Goal: Task Accomplishment & Management: Complete application form

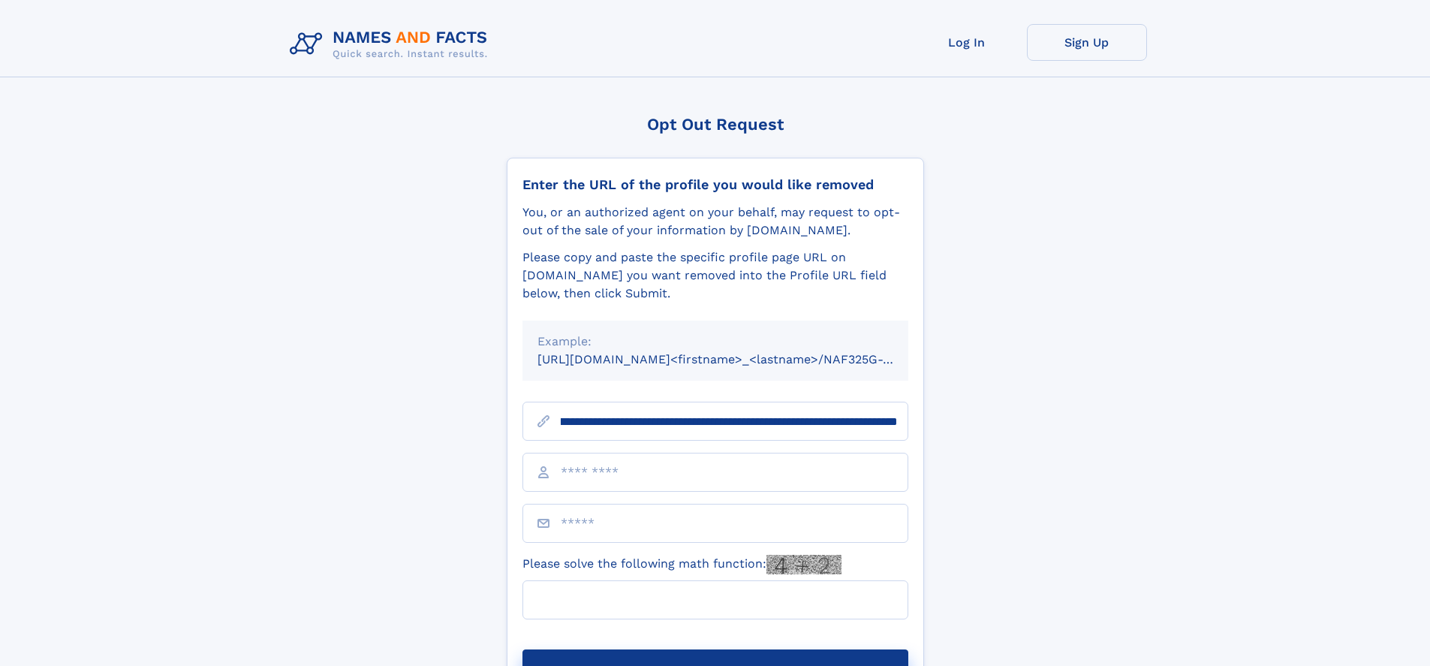
scroll to position [0, 160]
type input "**********"
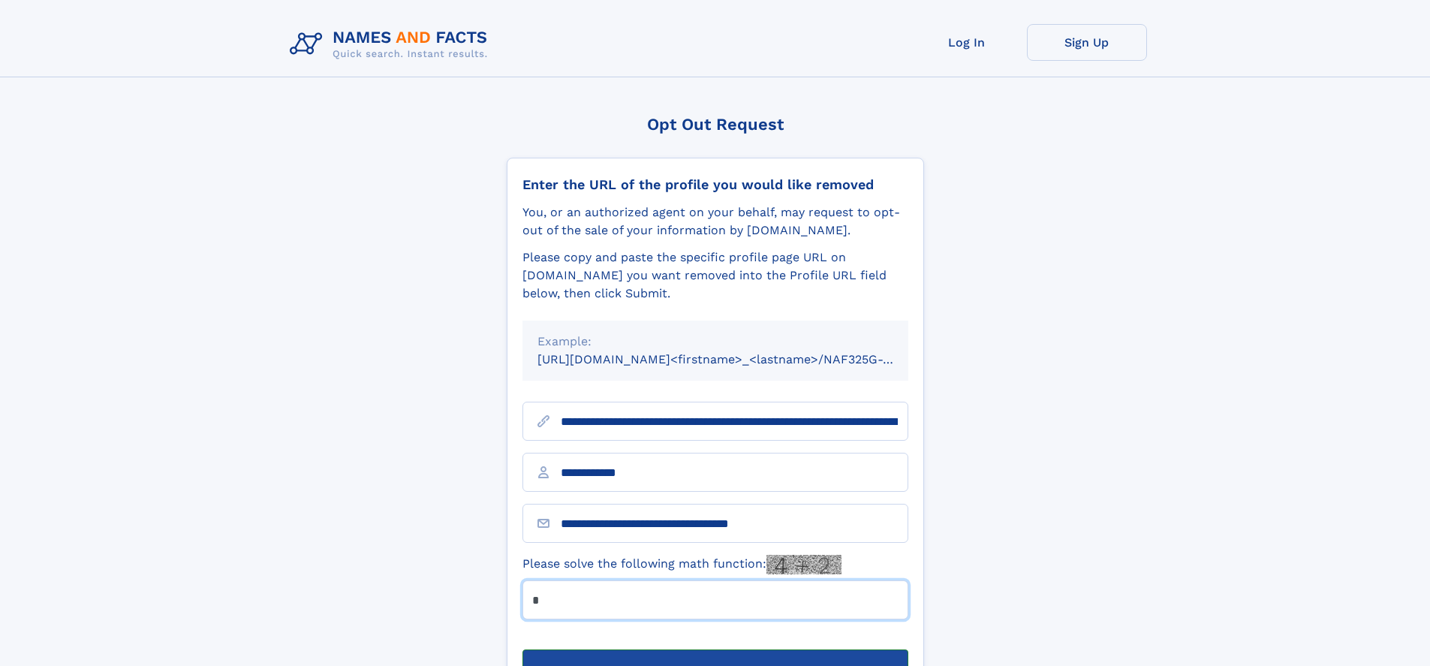
type input "*"
click at [714, 649] on button "Submit Opt Out Request" at bounding box center [715, 673] width 386 height 48
